Goal: Transaction & Acquisition: Purchase product/service

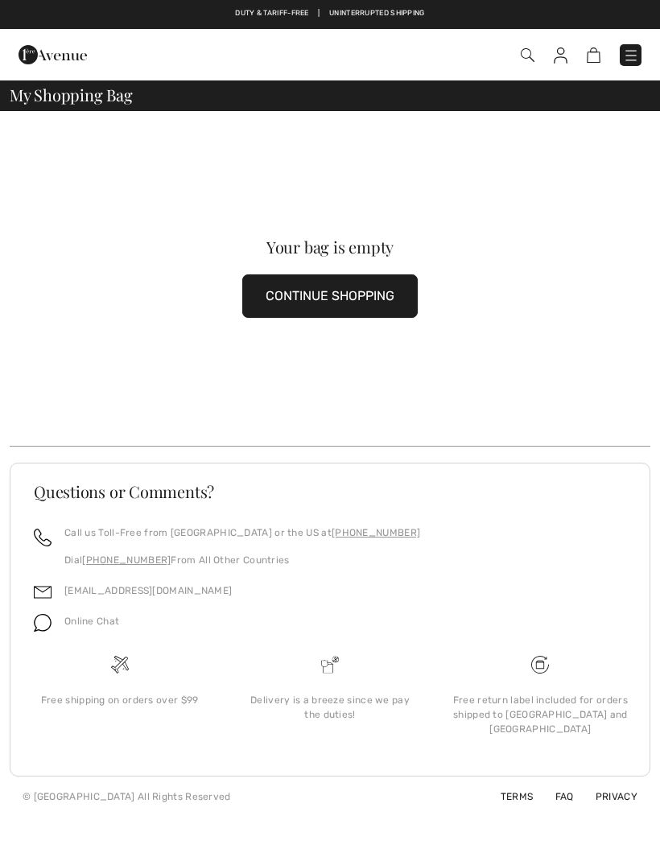
click at [352, 294] on button "CONTINUE SHOPPING" at bounding box center [329, 295] width 175 height 43
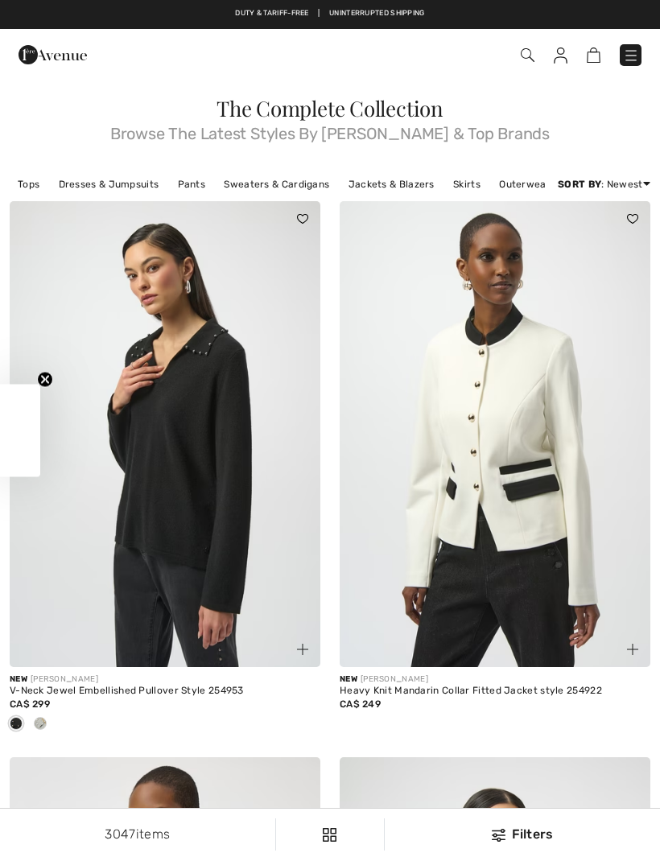
checkbox input "true"
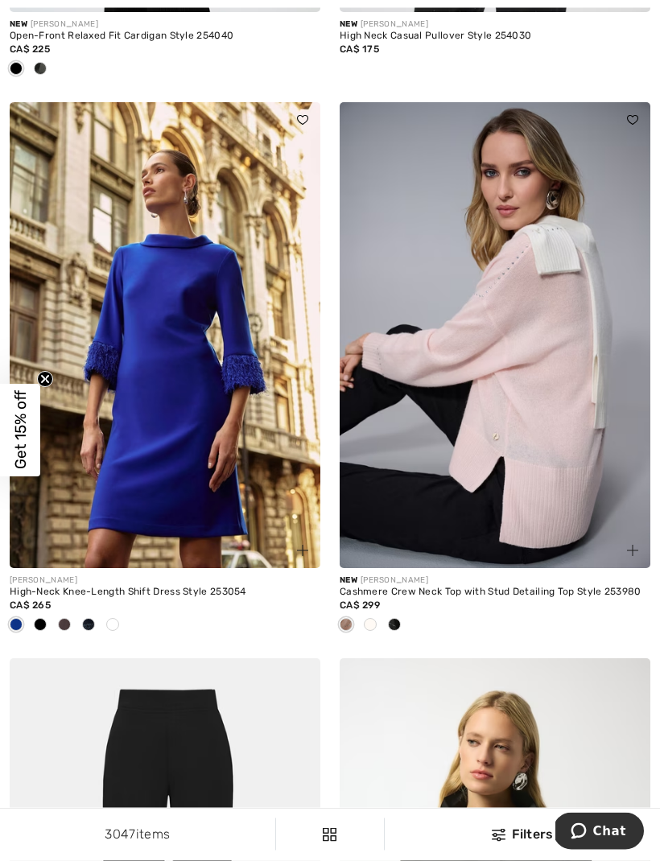
scroll to position [2270, 0]
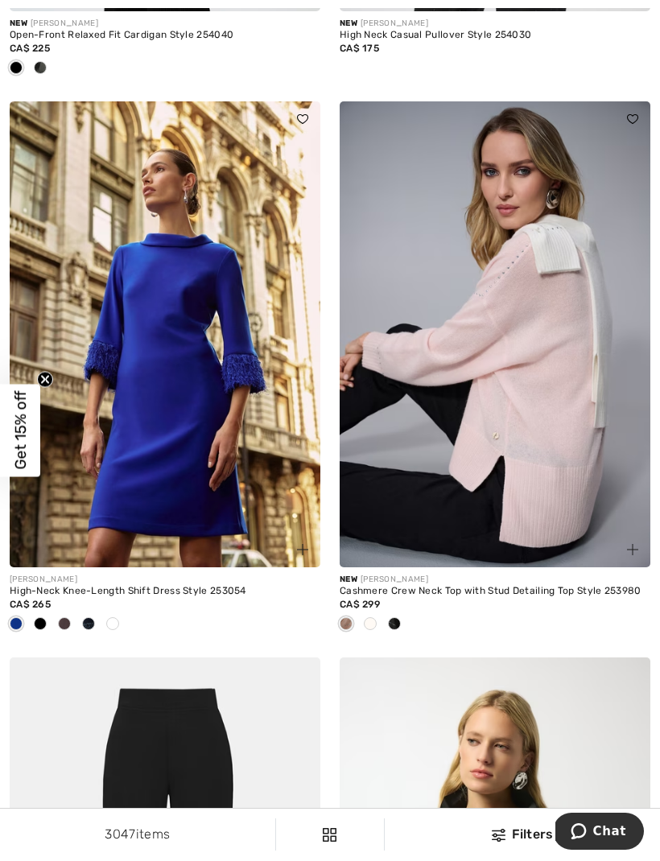
click at [553, 400] on img at bounding box center [495, 334] width 311 height 466
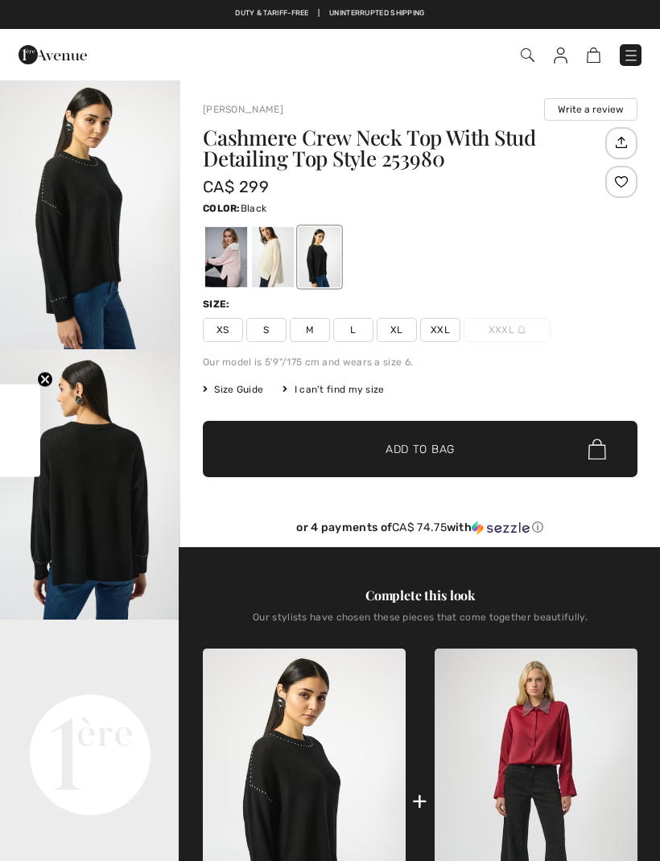
checkbox input "true"
click at [236, 259] on div at bounding box center [226, 257] width 42 height 60
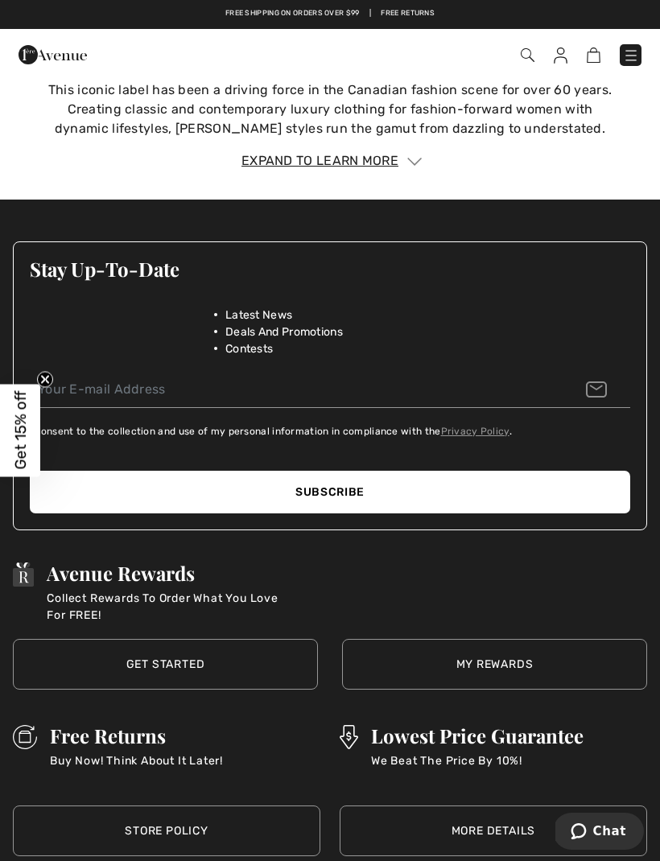
scroll to position [2238, 0]
